Goal: Task Accomplishment & Management: Manage account settings

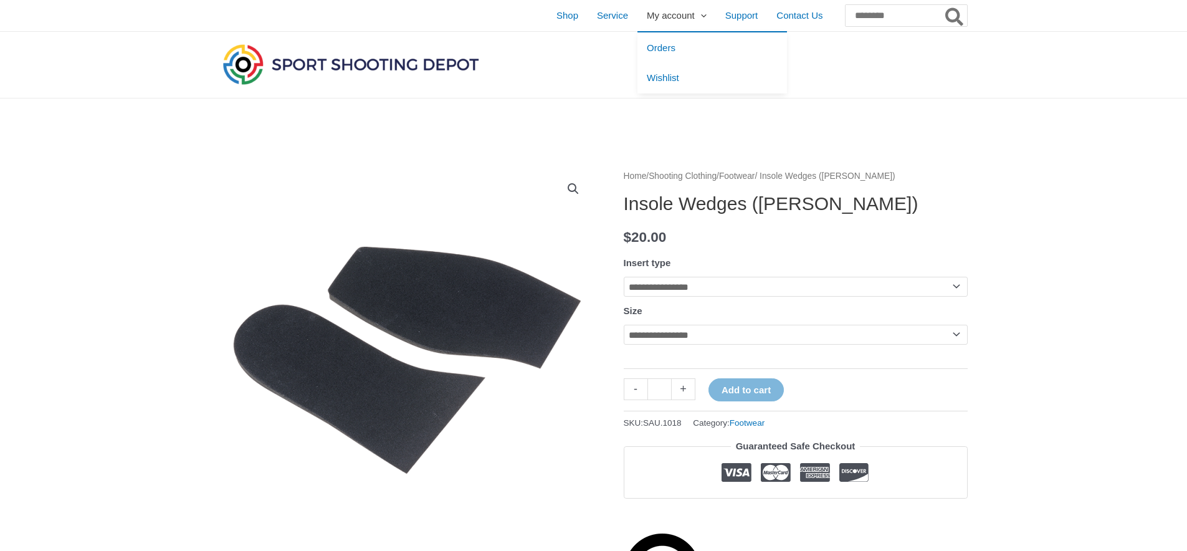
click at [647, 21] on span "My account" at bounding box center [671, 15] width 48 height 31
click at [647, 44] on span "Orders" at bounding box center [661, 47] width 29 height 11
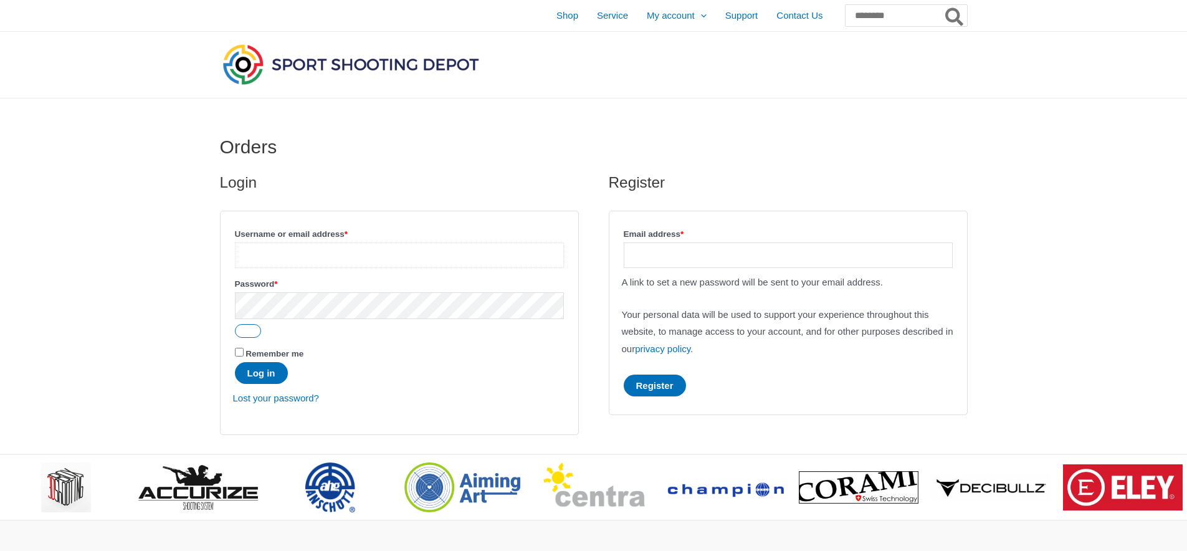
click at [432, 243] on input "Username or email address * Required" at bounding box center [399, 255] width 329 height 26
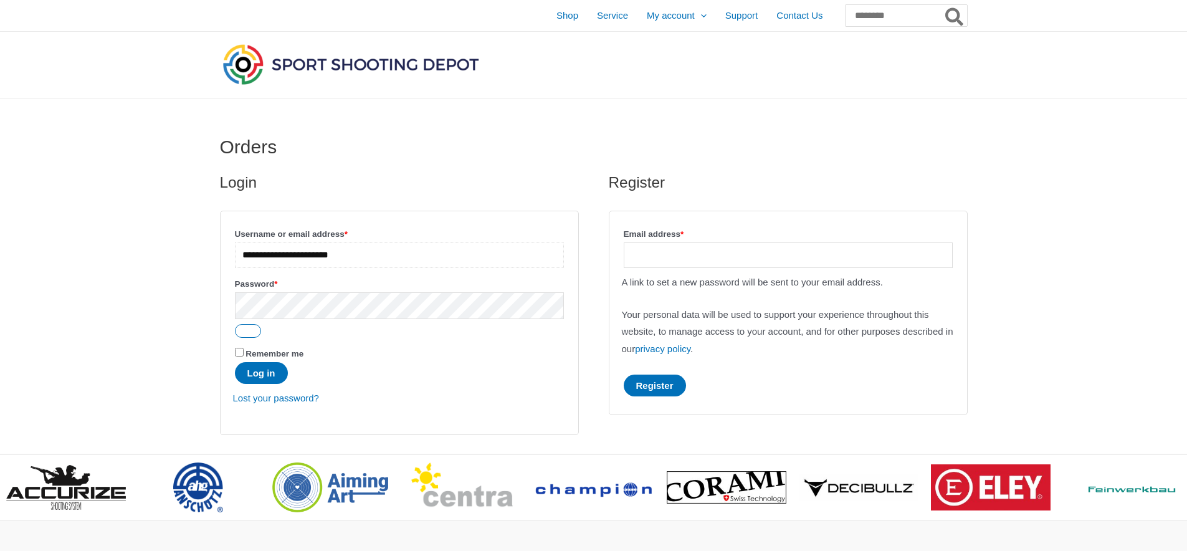
type input "**********"
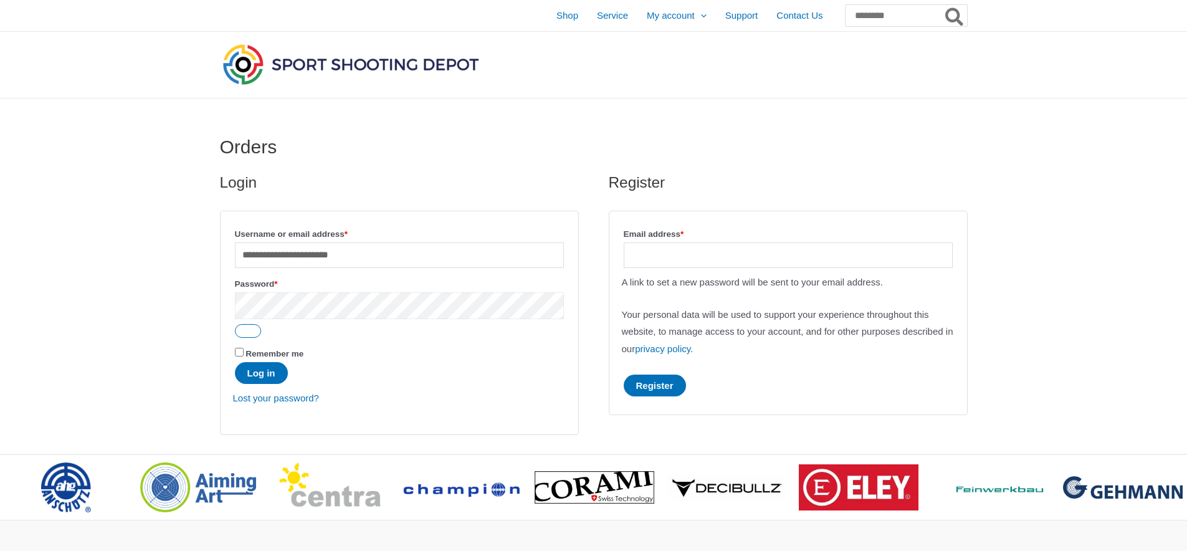
click at [235, 362] on button "Log in" at bounding box center [261, 373] width 53 height 22
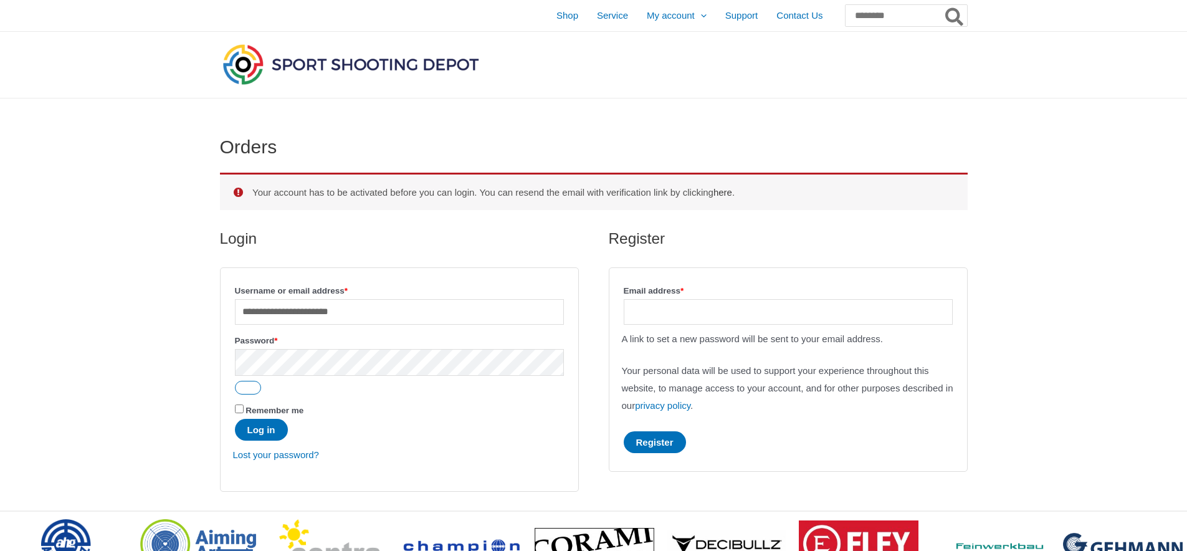
click at [732, 192] on link "here" at bounding box center [722, 192] width 19 height 11
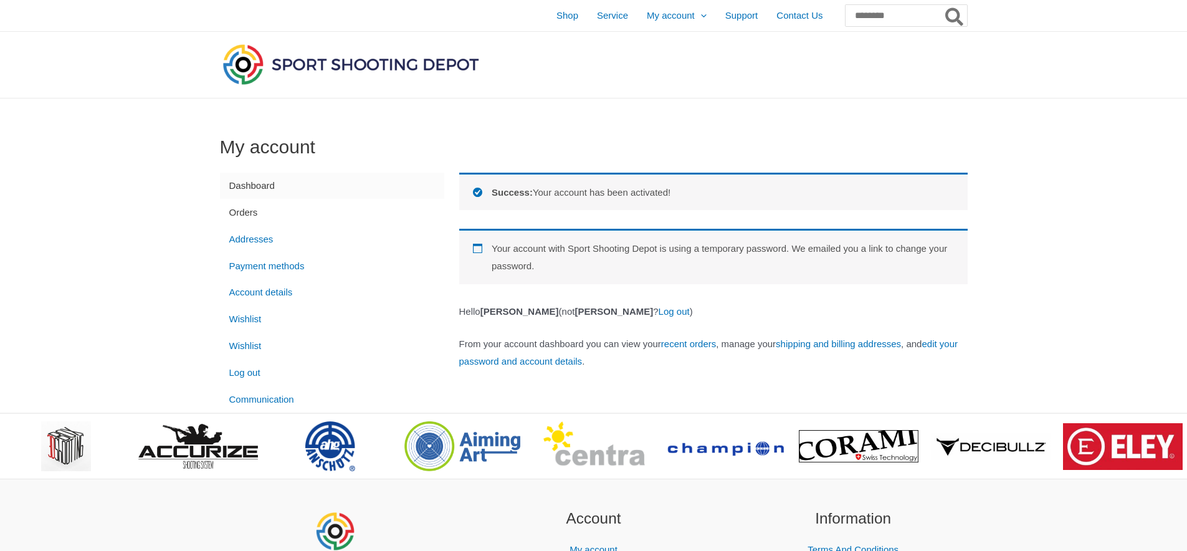
click at [280, 212] on link "Orders" at bounding box center [332, 212] width 224 height 27
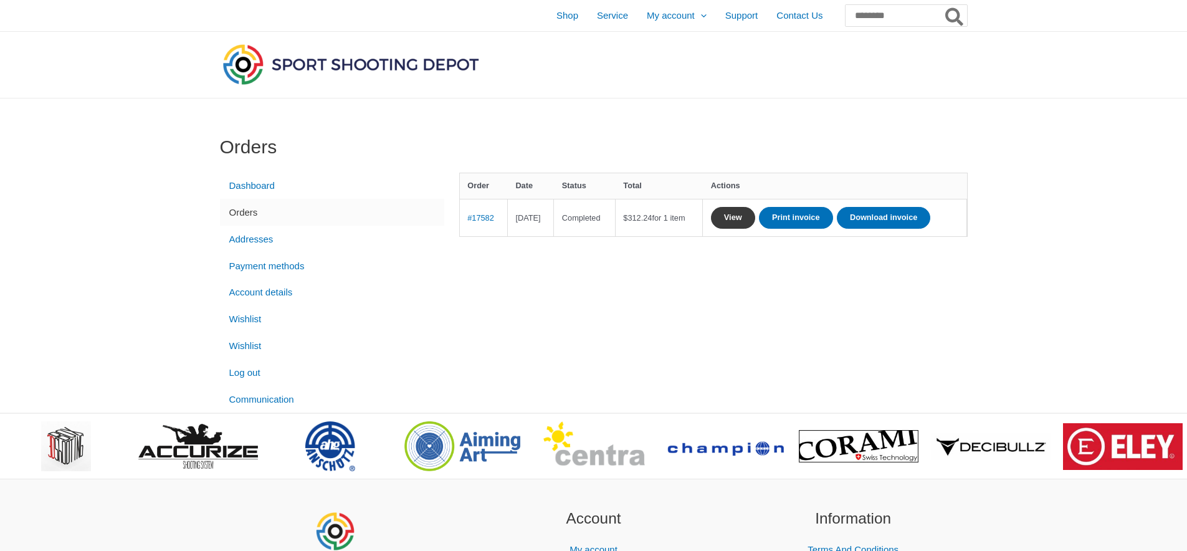
click at [755, 215] on link "View" at bounding box center [733, 218] width 44 height 22
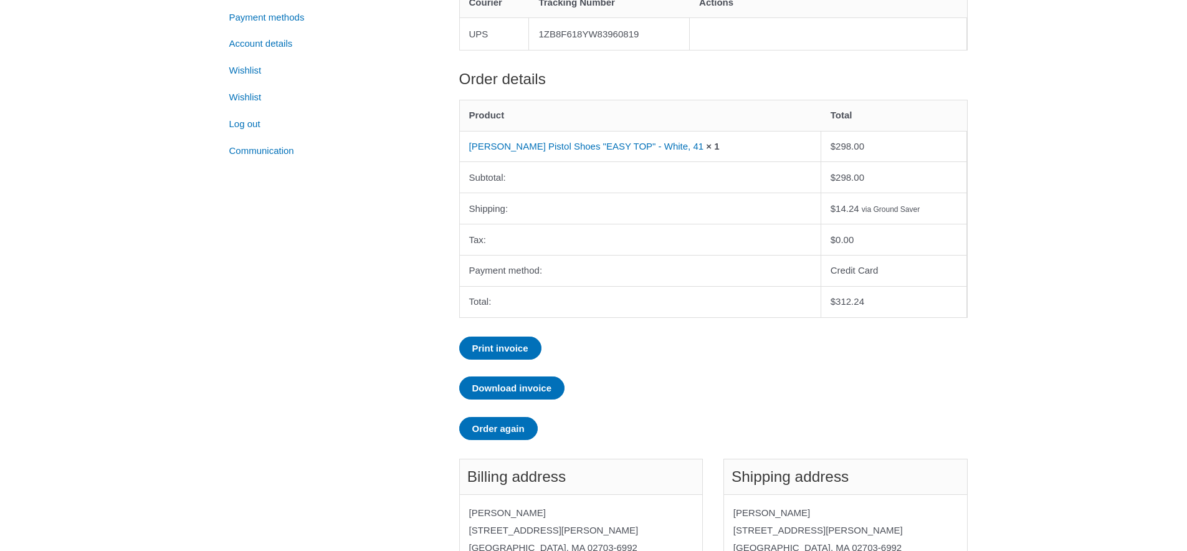
scroll to position [133, 0]
